Goal: Task Accomplishment & Management: Manage account settings

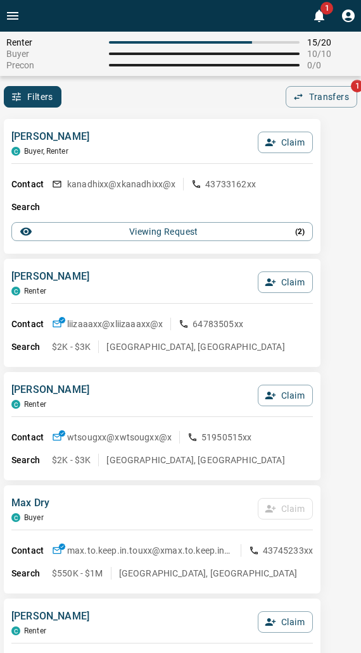
click at [138, 105] on div "Filters 0 Transfers 1" at bounding box center [180, 97] width 361 height 22
click at [181, 149] on div "[PERSON_NAME] [PERSON_NAME], Renter Claim" at bounding box center [161, 146] width 301 height 34
click at [188, 124] on div "[PERSON_NAME] C Buyer, Renter Claim Contact kanadhixx@x kanadhixx@x 43733162xx …" at bounding box center [162, 186] width 316 height 135
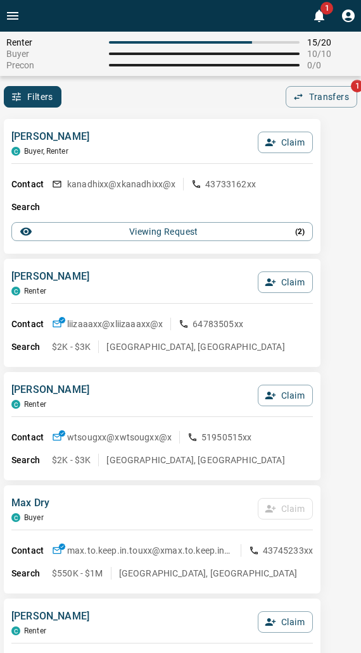
drag, startPoint x: 154, startPoint y: 153, endPoint x: 135, endPoint y: 131, distance: 29.2
click at [134, 131] on div "[PERSON_NAME] [PERSON_NAME], Renter Claim" at bounding box center [161, 146] width 301 height 34
click at [106, 228] on div "Viewing Request ( 2 )" at bounding box center [162, 231] width 285 height 13
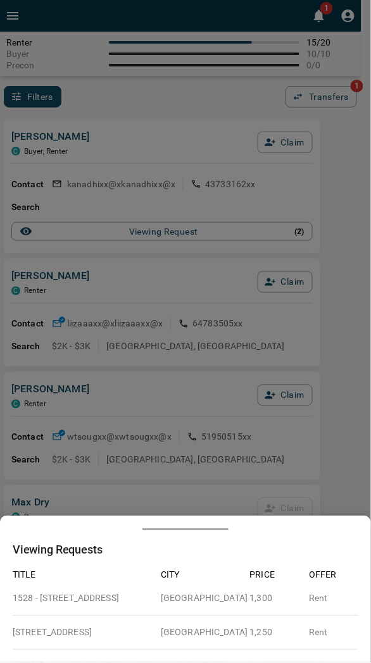
click at [117, 163] on div at bounding box center [185, 331] width 371 height 663
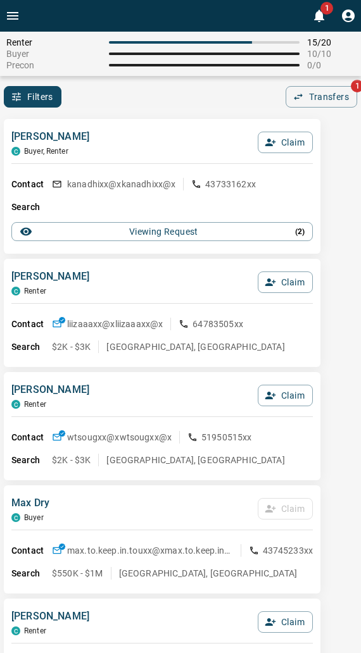
drag, startPoint x: 171, startPoint y: 79, endPoint x: 142, endPoint y: 70, distance: 30.4
click at [170, 80] on div "Renter 15 / 20 Buyer 10 / 10 Precon 0 / 0 Filters 0 Transfers 1" at bounding box center [180, 70] width 361 height 76
